Goal: Task Accomplishment & Management: Complete application form

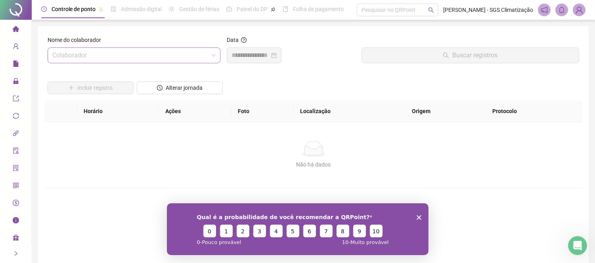
click at [107, 48] on div "Colaborador" at bounding box center [134, 56] width 173 height 16
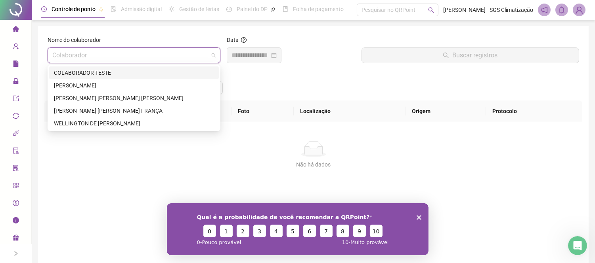
click at [104, 49] on input "search" at bounding box center [130, 55] width 156 height 15
click at [82, 81] on div "[PERSON_NAME]" at bounding box center [134, 85] width 160 height 9
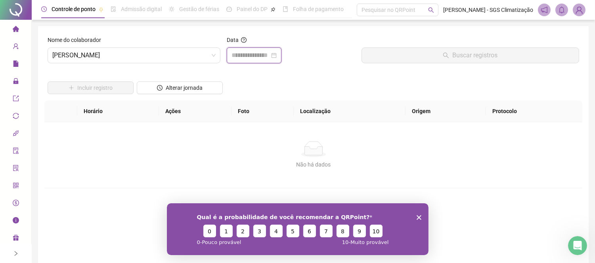
click at [245, 56] on input at bounding box center [250, 56] width 38 height 10
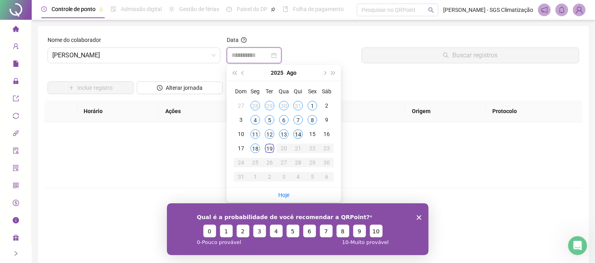
type input "**********"
click at [294, 133] on div "14" at bounding box center [298, 135] width 10 height 10
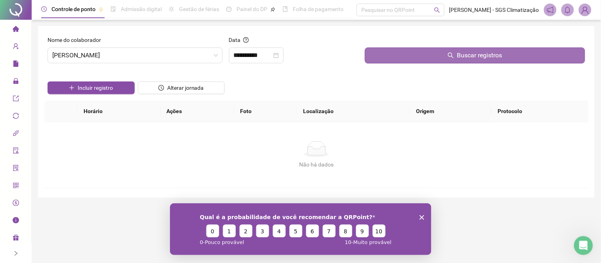
click at [442, 54] on button "Buscar registros" at bounding box center [475, 56] width 220 height 16
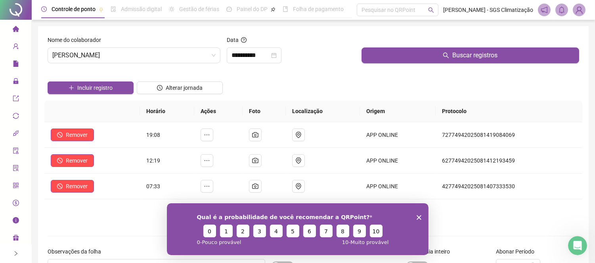
click at [421, 216] on div "Qual é a probabilidade de você recomendar a QRPoint? 0 1 2 3 4 5 6 7 8 9 10 0 -…" at bounding box center [296, 229] width 261 height 52
click at [419, 217] on polygon "Encerrar pesquisa" at bounding box center [418, 217] width 5 height 5
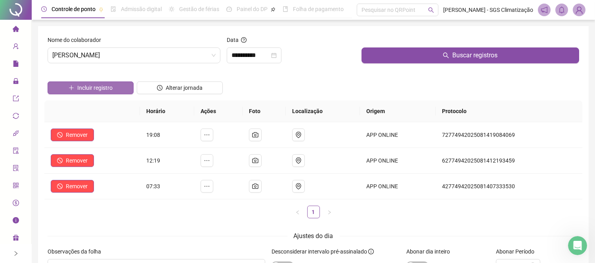
click at [101, 89] on span "Incluir registro" at bounding box center [94, 88] width 35 height 9
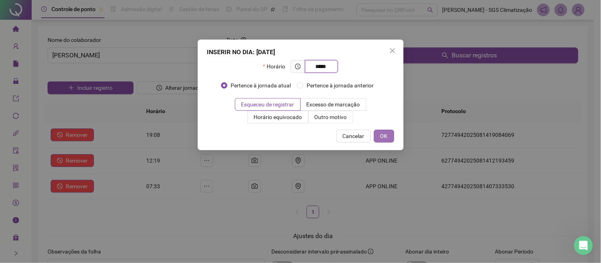
type input "*****"
click at [389, 135] on button "OK" at bounding box center [384, 136] width 20 height 13
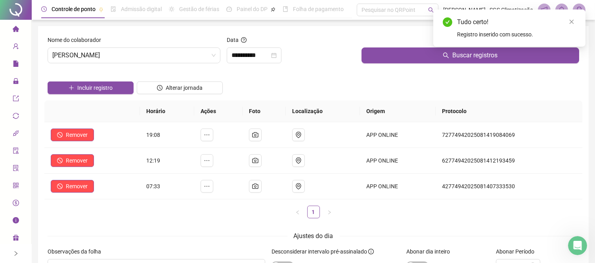
scroll to position [71, 0]
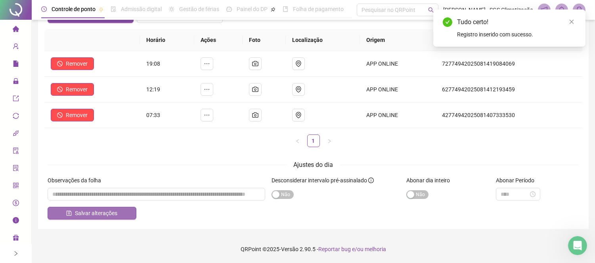
click at [94, 216] on span "Salvar alterações" at bounding box center [96, 213] width 42 height 9
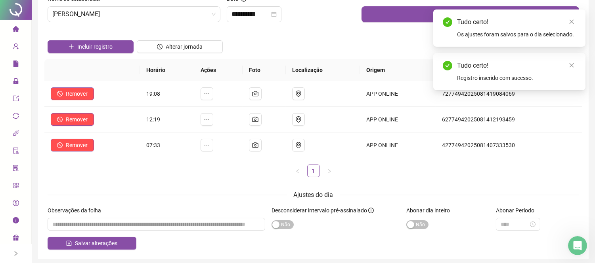
scroll to position [0, 0]
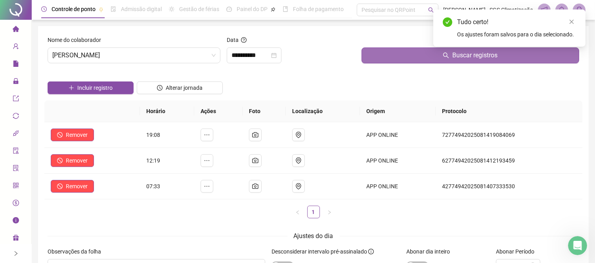
click at [432, 61] on button "Buscar registros" at bounding box center [469, 56] width 217 height 16
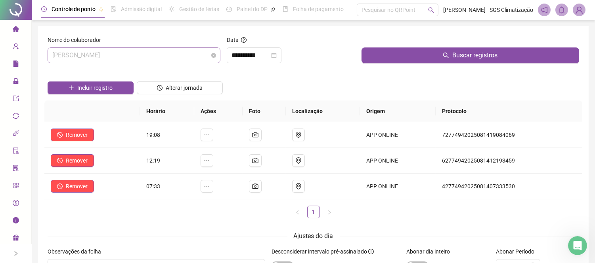
click at [113, 61] on span "[PERSON_NAME]" at bounding box center [133, 55] width 163 height 15
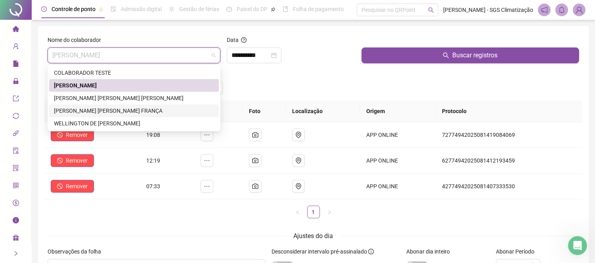
click at [82, 107] on div "[PERSON_NAME] [PERSON_NAME] FRANÇA" at bounding box center [134, 111] width 160 height 9
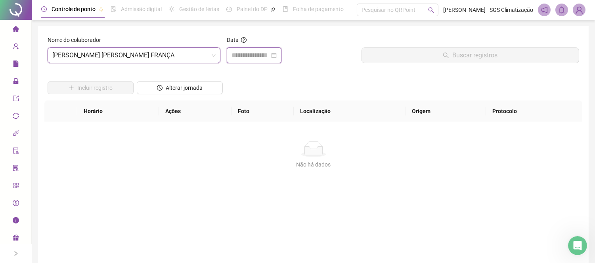
click at [246, 53] on input at bounding box center [250, 56] width 38 height 10
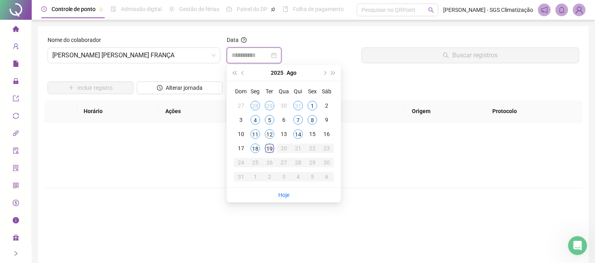
type input "**********"
click at [269, 151] on div "19" at bounding box center [270, 149] width 10 height 10
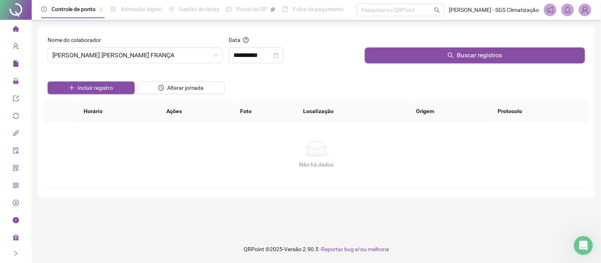
drag, startPoint x: 425, startPoint y: 57, endPoint x: 323, endPoint y: 95, distance: 109.4
click at [425, 57] on button "Buscar registros" at bounding box center [475, 56] width 220 height 16
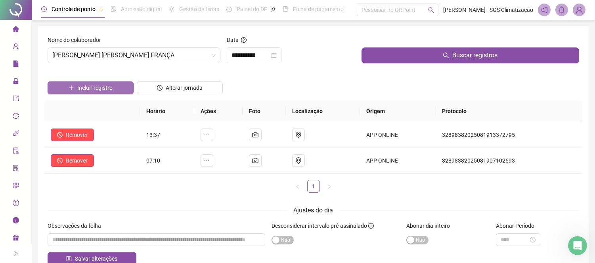
click at [113, 84] on button "Incluir registro" at bounding box center [91, 88] width 86 height 13
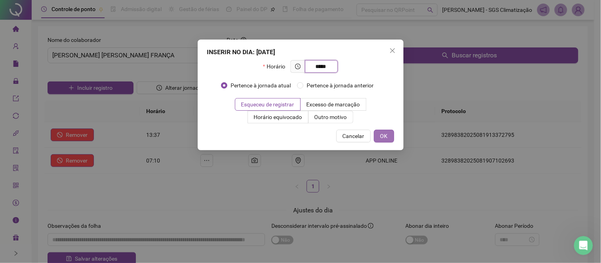
type input "*****"
click at [391, 136] on button "OK" at bounding box center [384, 136] width 20 height 13
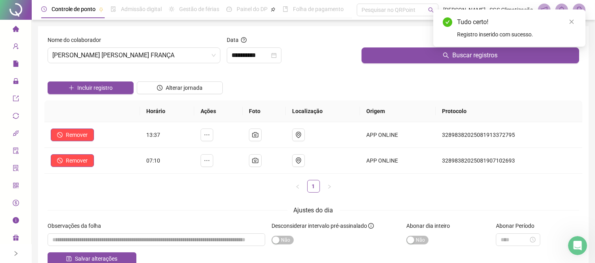
scroll to position [44, 0]
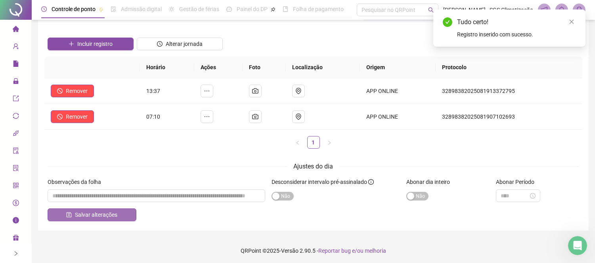
click at [96, 215] on span "Salvar alterações" at bounding box center [96, 215] width 42 height 9
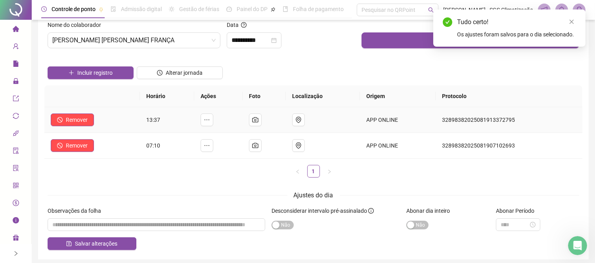
scroll to position [0, 0]
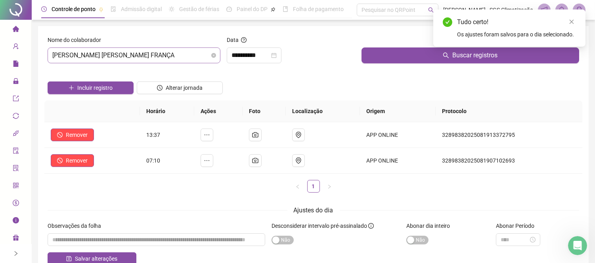
click at [160, 60] on span "[PERSON_NAME] [PERSON_NAME] FRANÇA" at bounding box center [133, 55] width 163 height 15
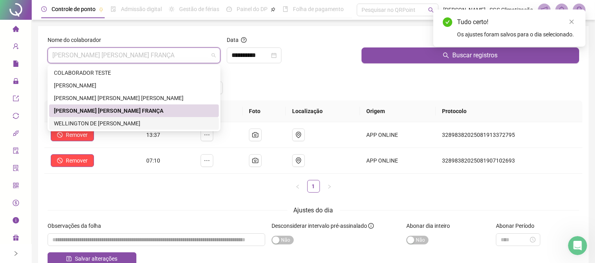
click at [90, 123] on div "WELLINGTON DE [PERSON_NAME]" at bounding box center [134, 123] width 160 height 9
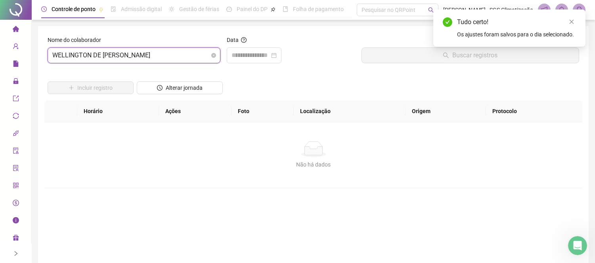
click at [98, 57] on span "WELLINGTON DE [PERSON_NAME]" at bounding box center [133, 55] width 163 height 15
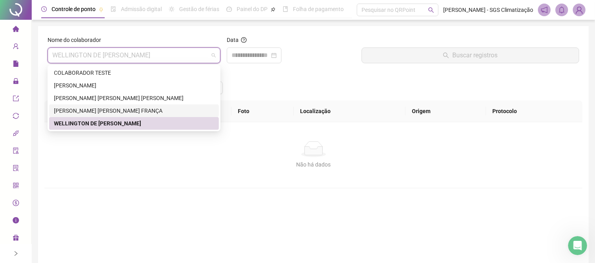
click at [116, 113] on div "[PERSON_NAME] [PERSON_NAME] FRANÇA" at bounding box center [134, 111] width 160 height 9
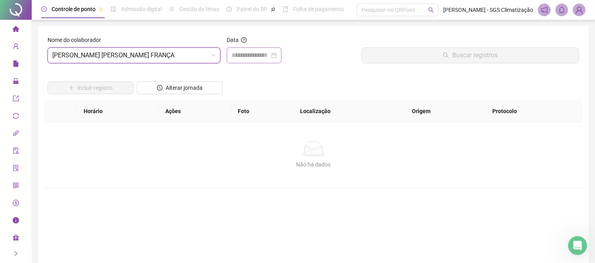
drag, startPoint x: 263, startPoint y: 48, endPoint x: 262, endPoint y: 54, distance: 6.8
click at [263, 49] on div at bounding box center [254, 56] width 55 height 16
click at [262, 56] on input at bounding box center [250, 56] width 38 height 10
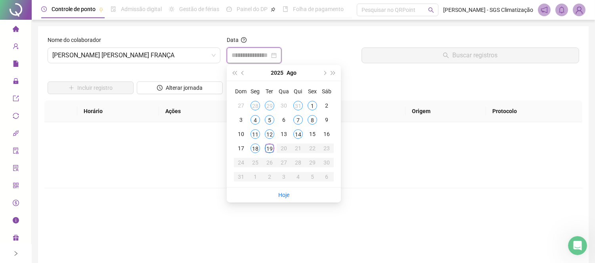
type input "**********"
click at [270, 151] on div "19" at bounding box center [270, 149] width 10 height 10
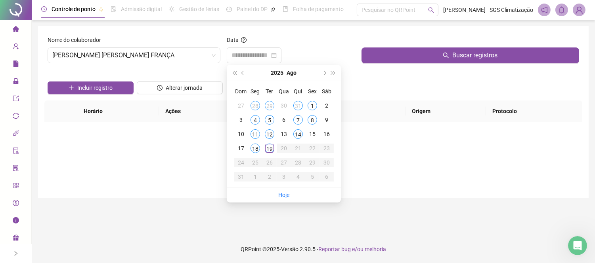
type input "**********"
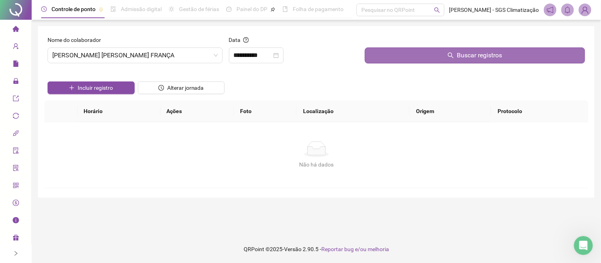
click at [402, 57] on button "Buscar registros" at bounding box center [475, 56] width 220 height 16
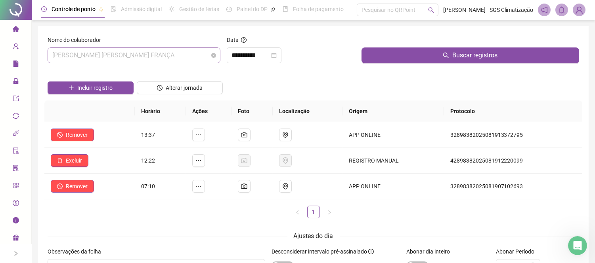
click at [155, 57] on span "[PERSON_NAME] [PERSON_NAME] FRANÇA" at bounding box center [133, 55] width 163 height 15
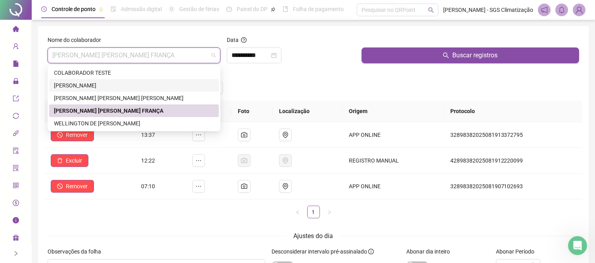
click at [64, 84] on div "[PERSON_NAME]" at bounding box center [134, 85] width 160 height 9
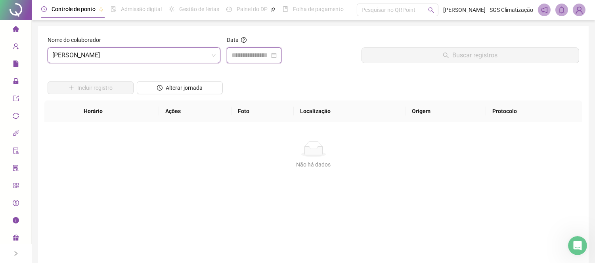
click at [256, 56] on input at bounding box center [250, 56] width 38 height 10
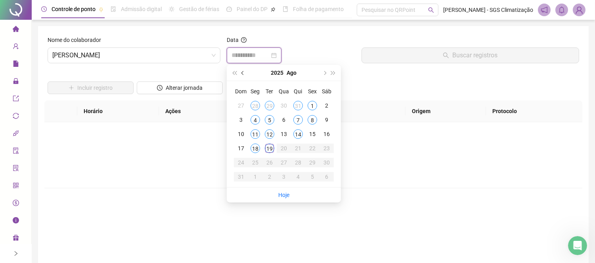
type input "**********"
drag, startPoint x: 294, startPoint y: 134, endPoint x: 299, endPoint y: 131, distance: 5.5
click at [296, 134] on div "14" at bounding box center [298, 135] width 10 height 10
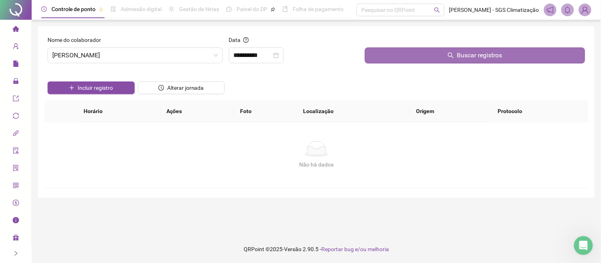
click at [428, 59] on button "Buscar registros" at bounding box center [475, 56] width 220 height 16
